Goal: Information Seeking & Learning: Learn about a topic

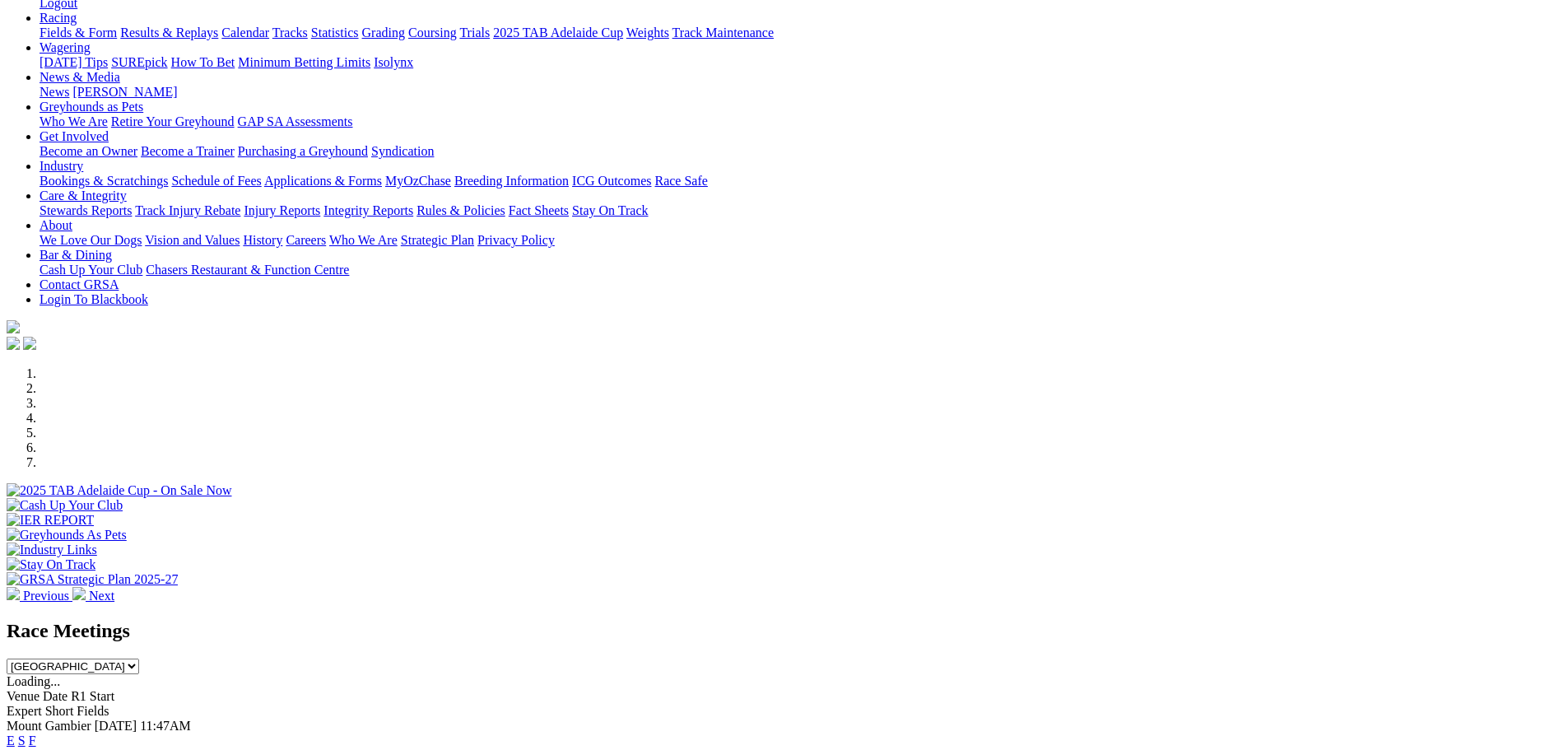
scroll to position [247, 0]
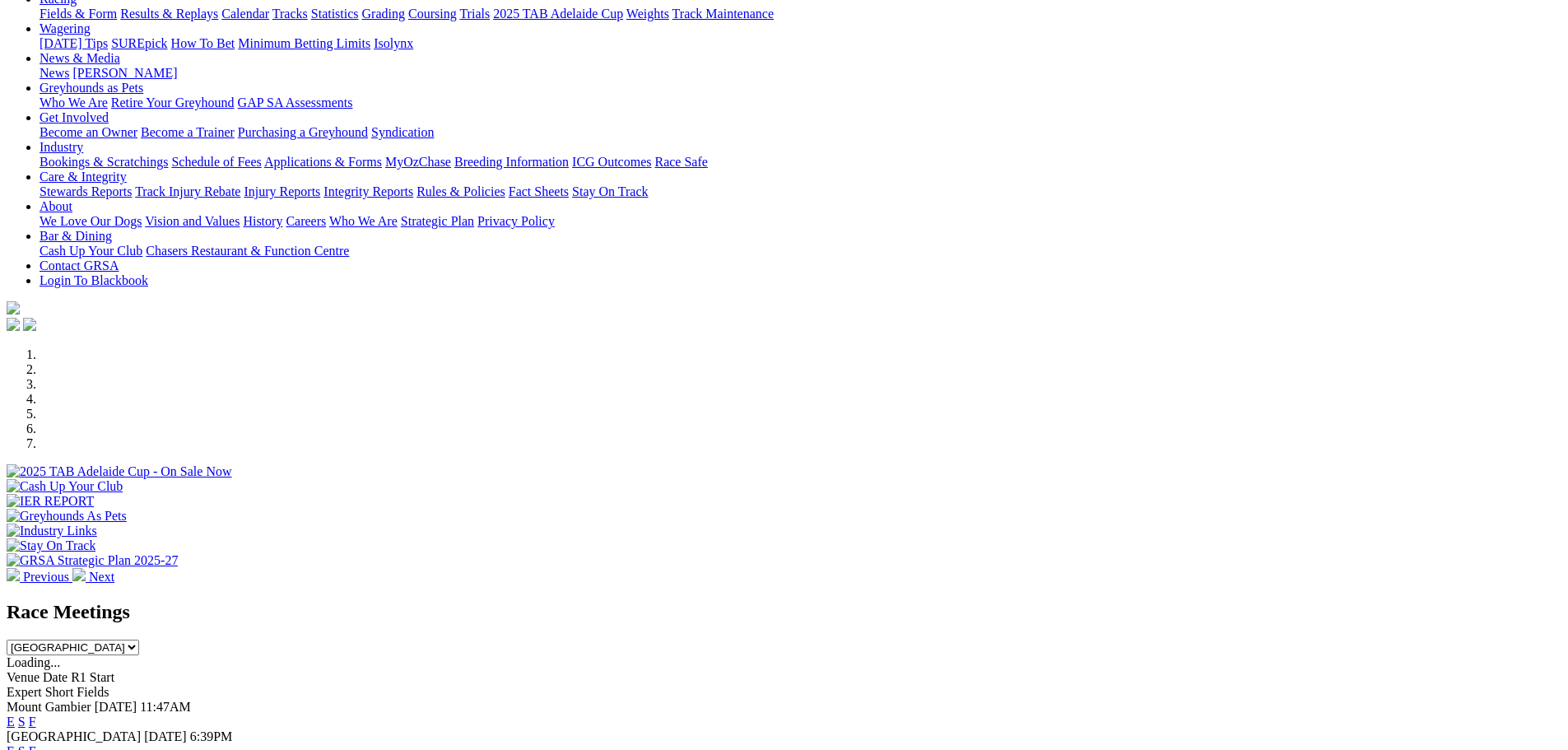
click at [36, 744] on link "F" at bounding box center [33, 751] width 8 height 14
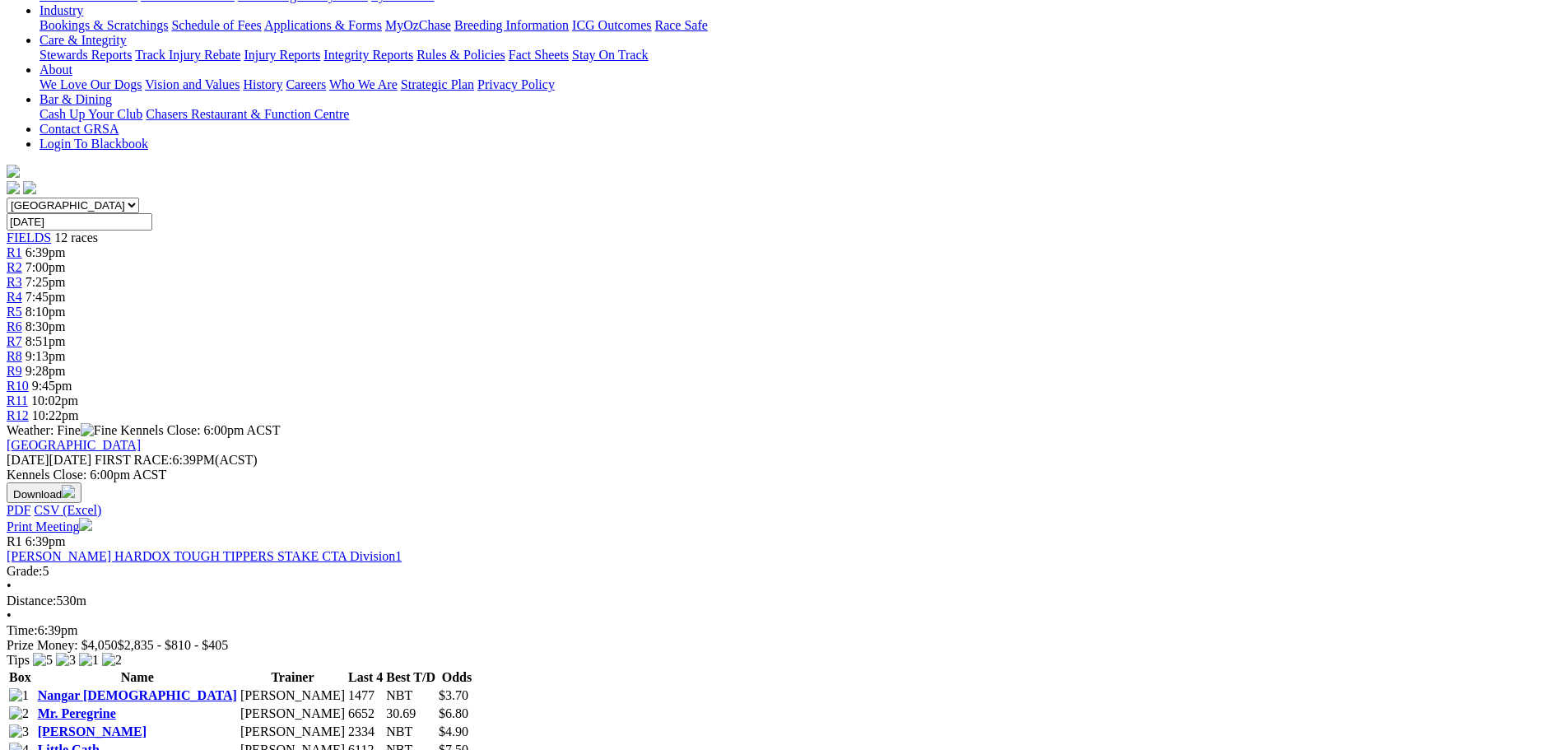
scroll to position [412, 0]
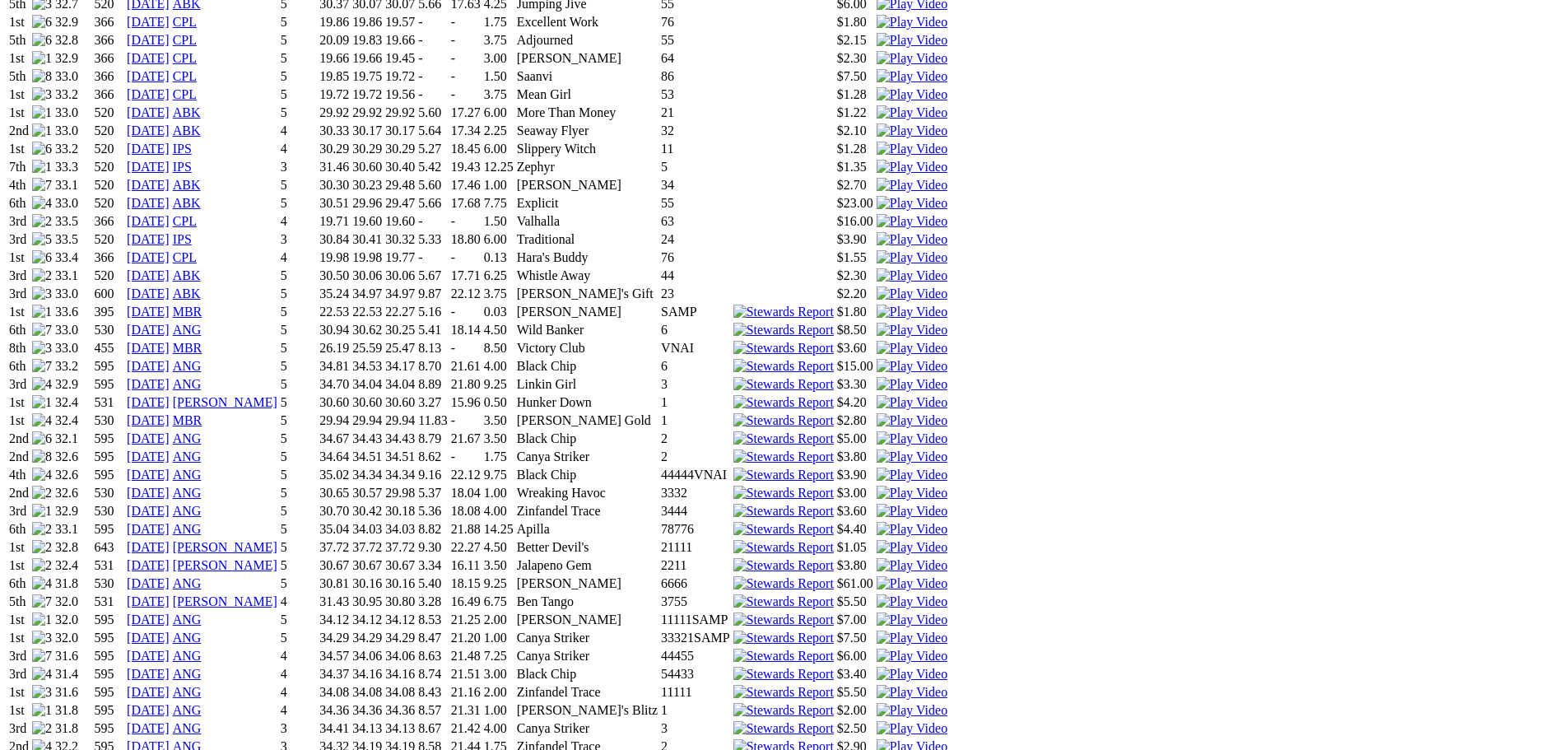
scroll to position [1400, 0]
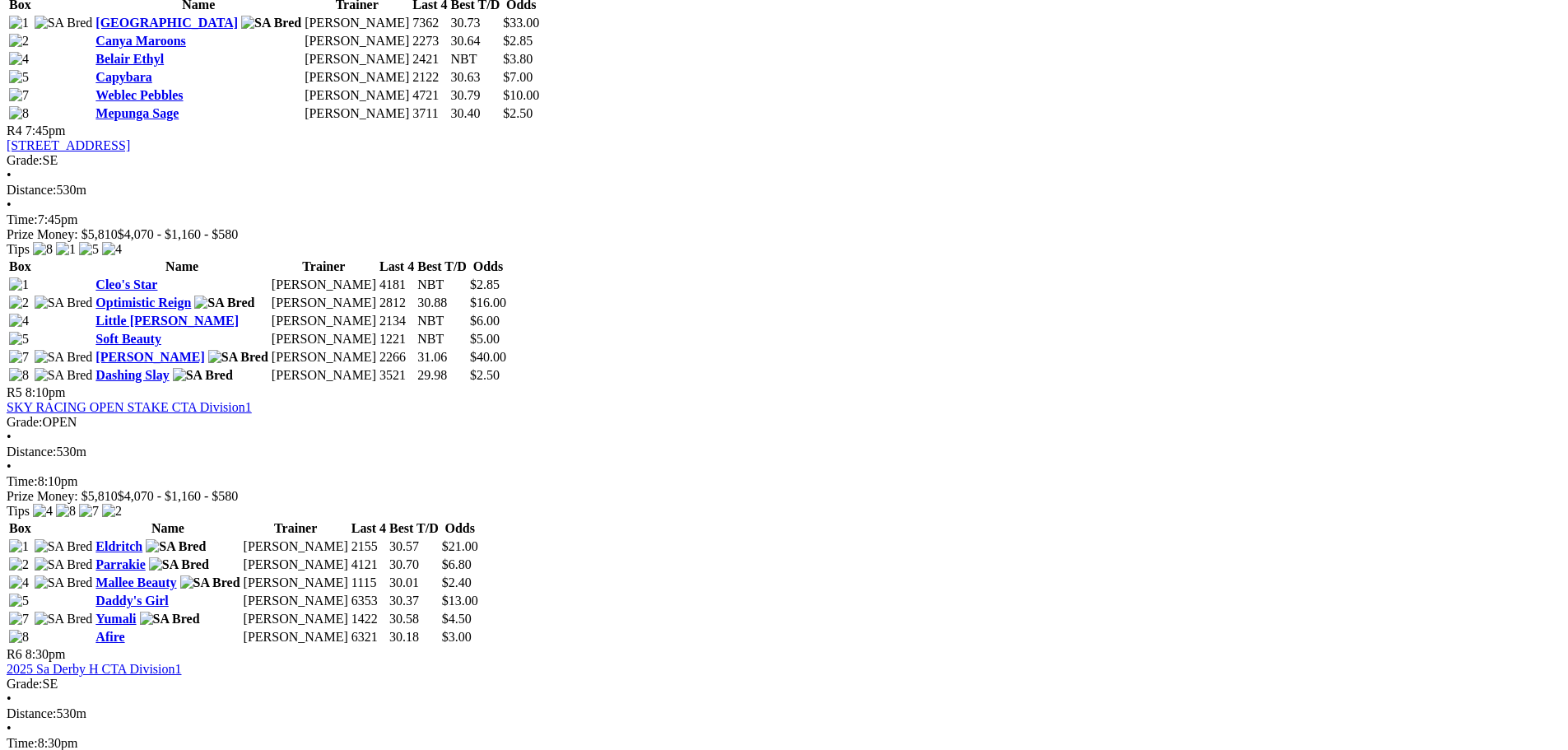
scroll to position [1648, 0]
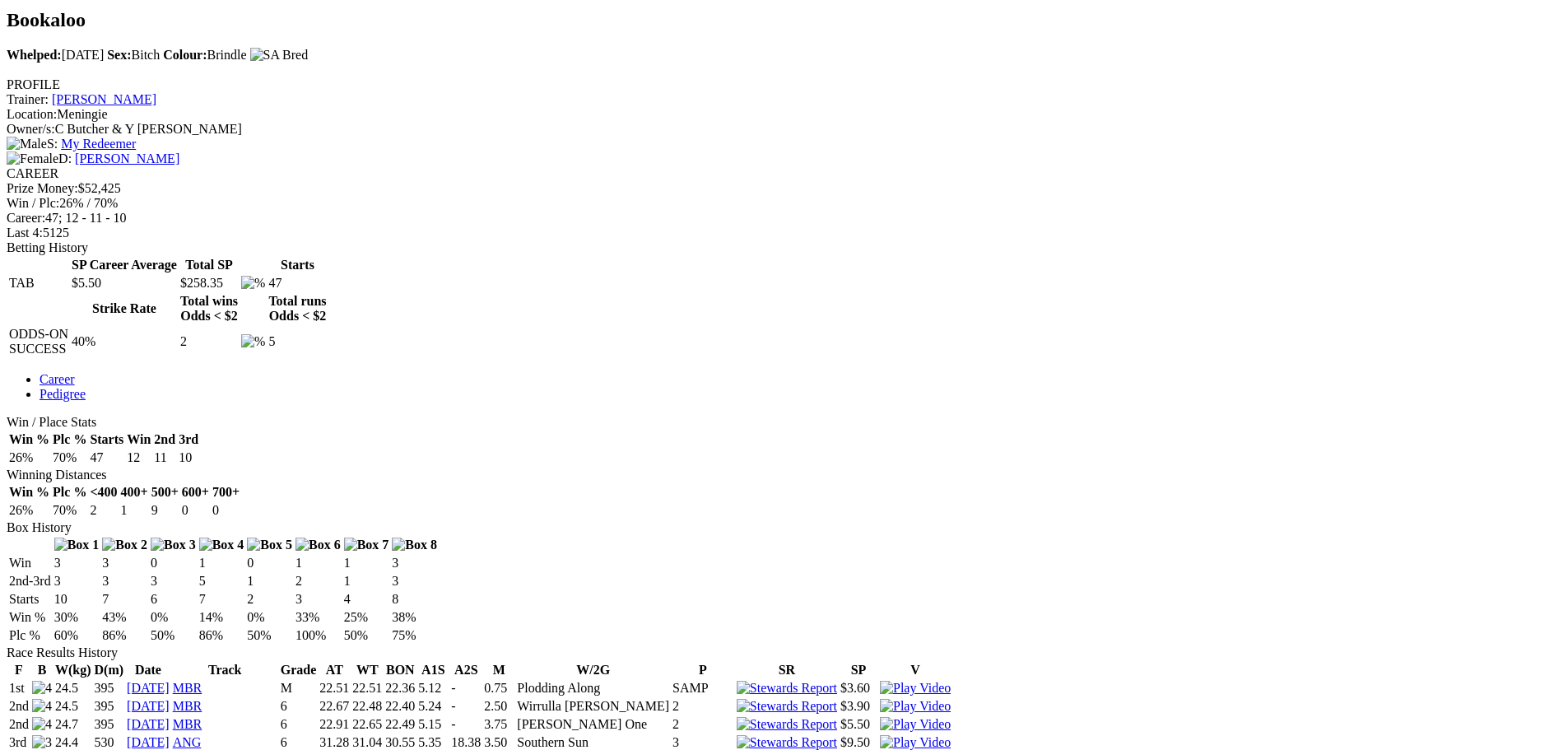
scroll to position [412, 0]
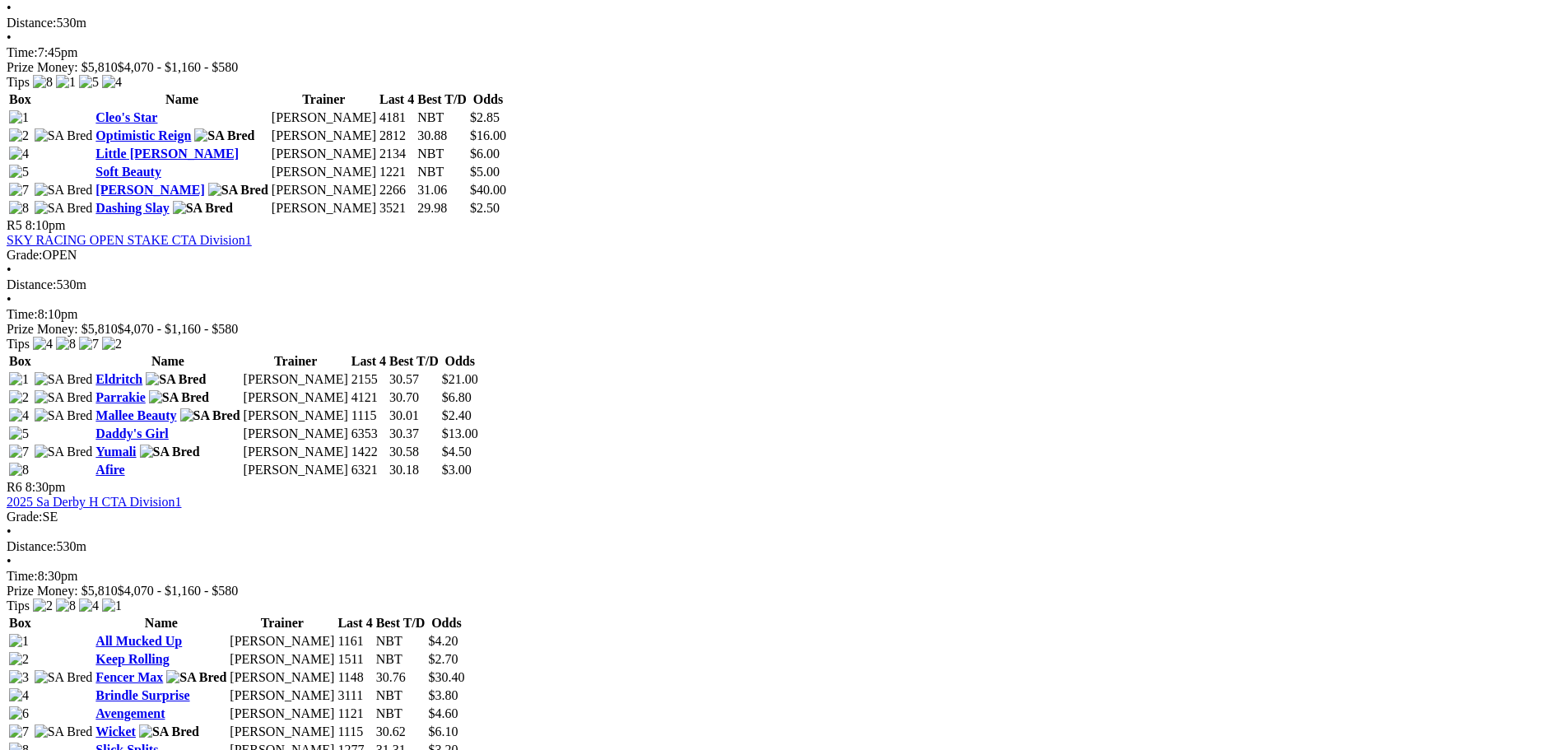
scroll to position [1565, 0]
